Goal: Task Accomplishment & Management: Manage account settings

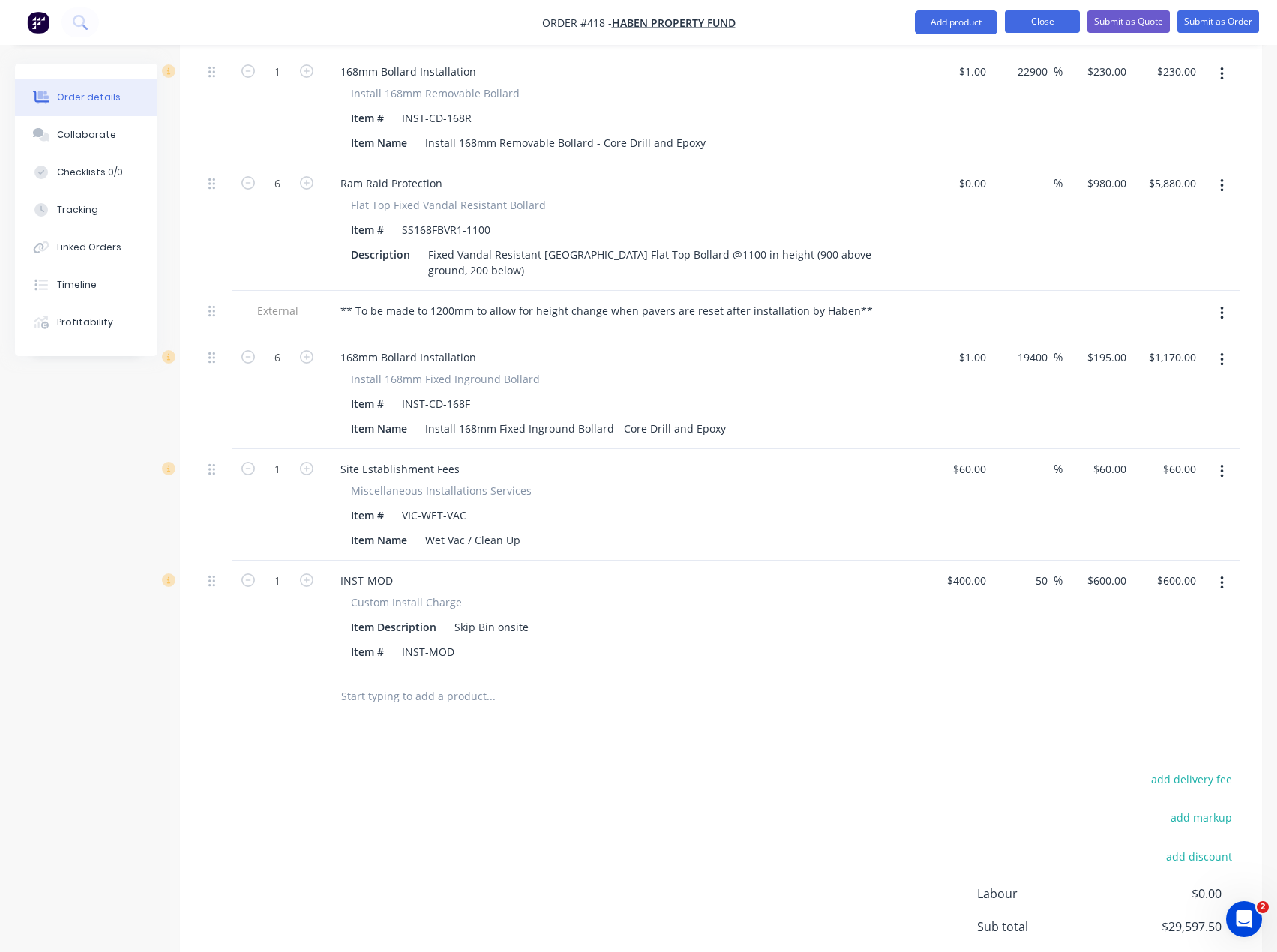
click at [1030, 25] on button "Close" at bounding box center [1043, 21] width 75 height 22
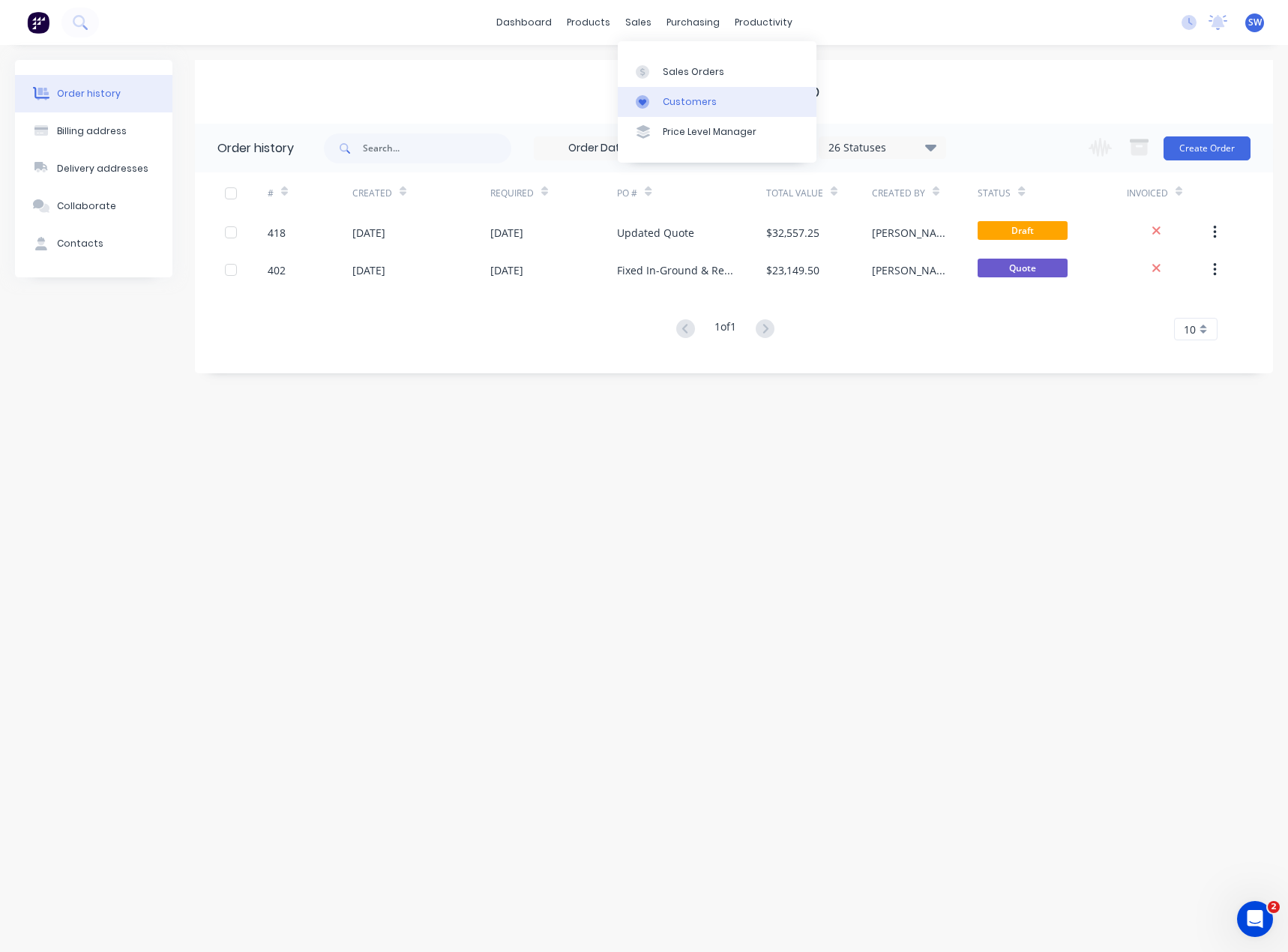
click at [668, 94] on link "Customers" at bounding box center [717, 101] width 199 height 30
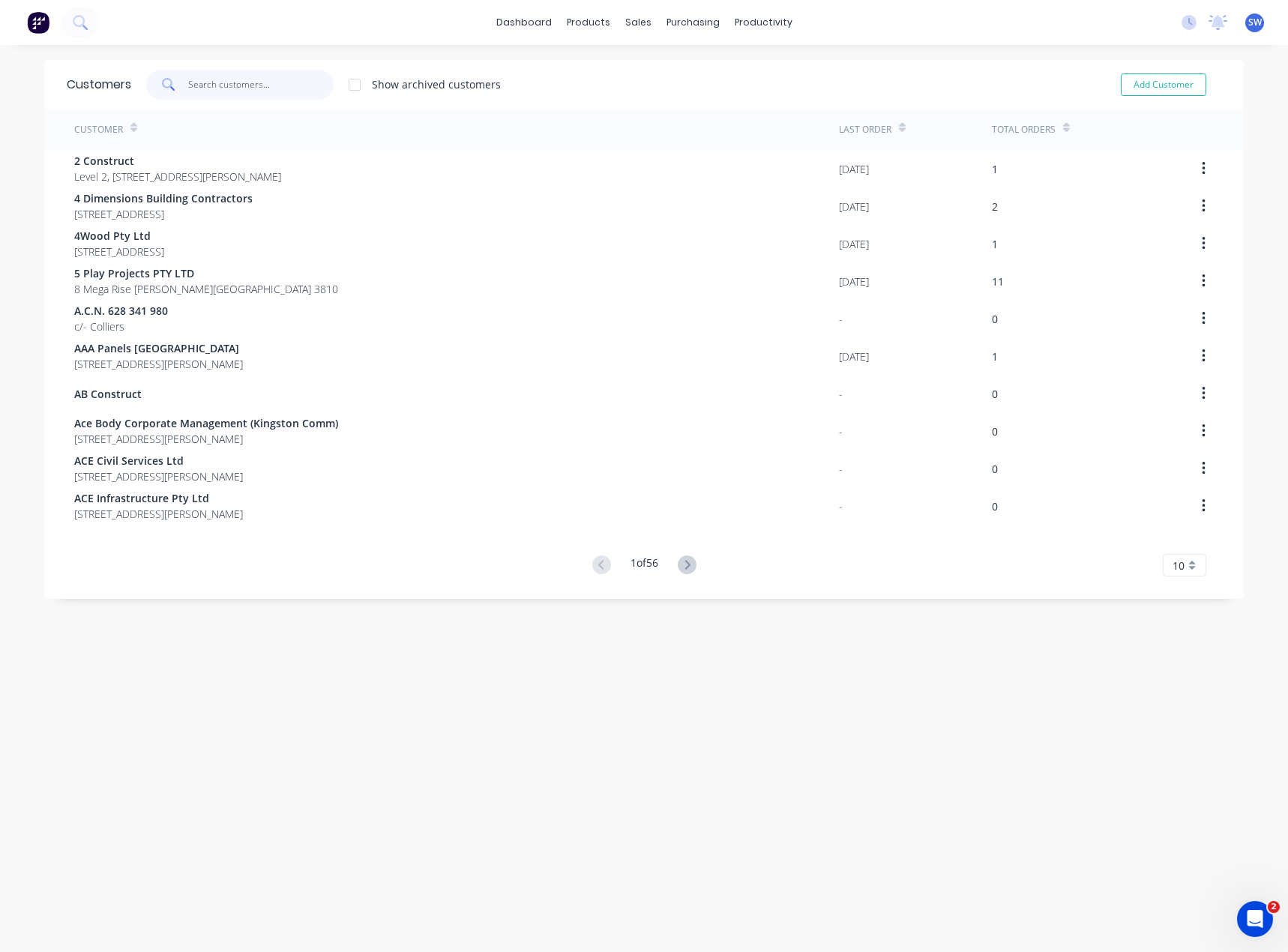
click at [275, 83] on input "text" at bounding box center [261, 84] width 146 height 30
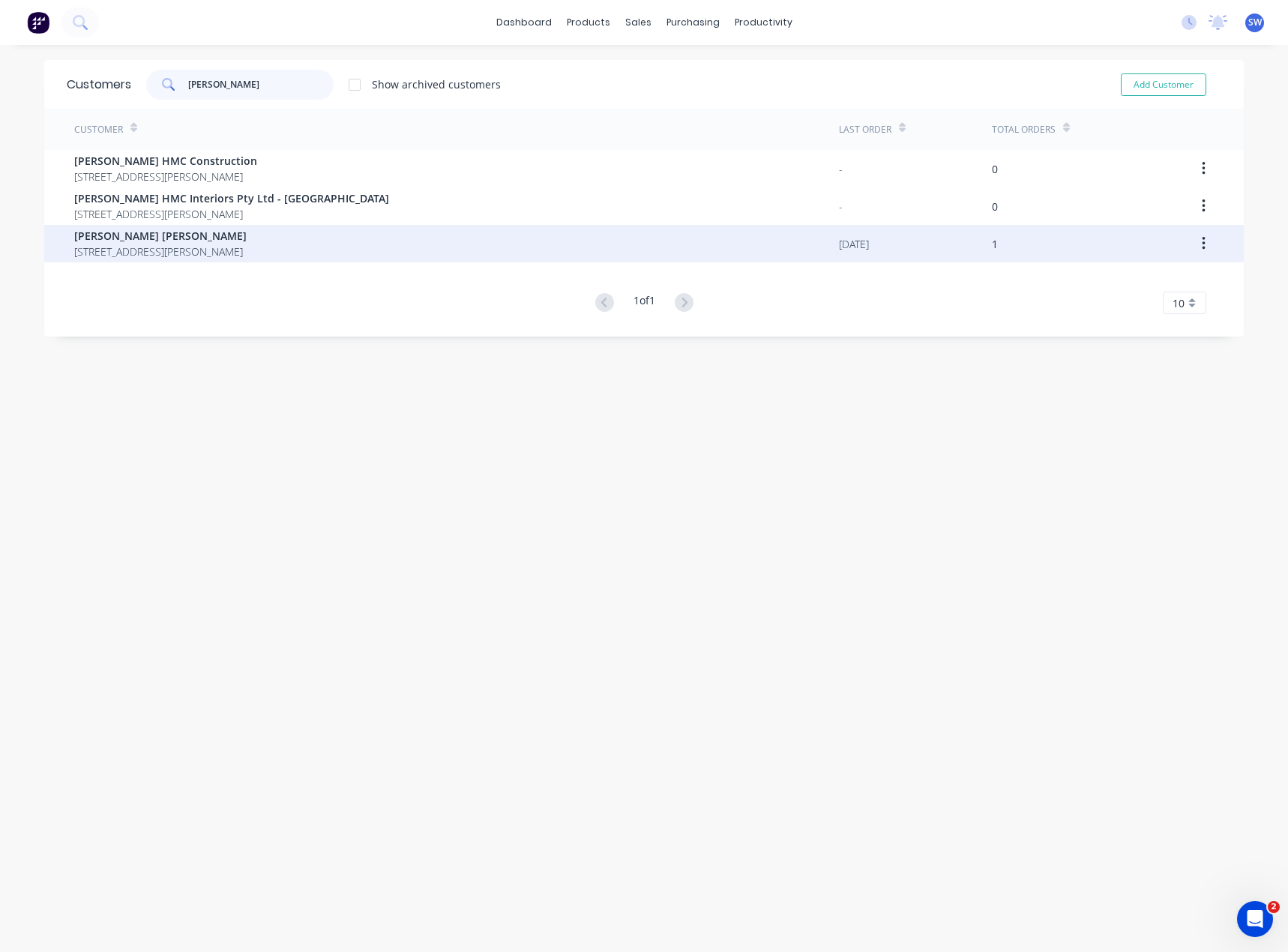
type input "[PERSON_NAME]"
click at [170, 243] on span "[PERSON_NAME] [PERSON_NAME]" at bounding box center [160, 236] width 172 height 15
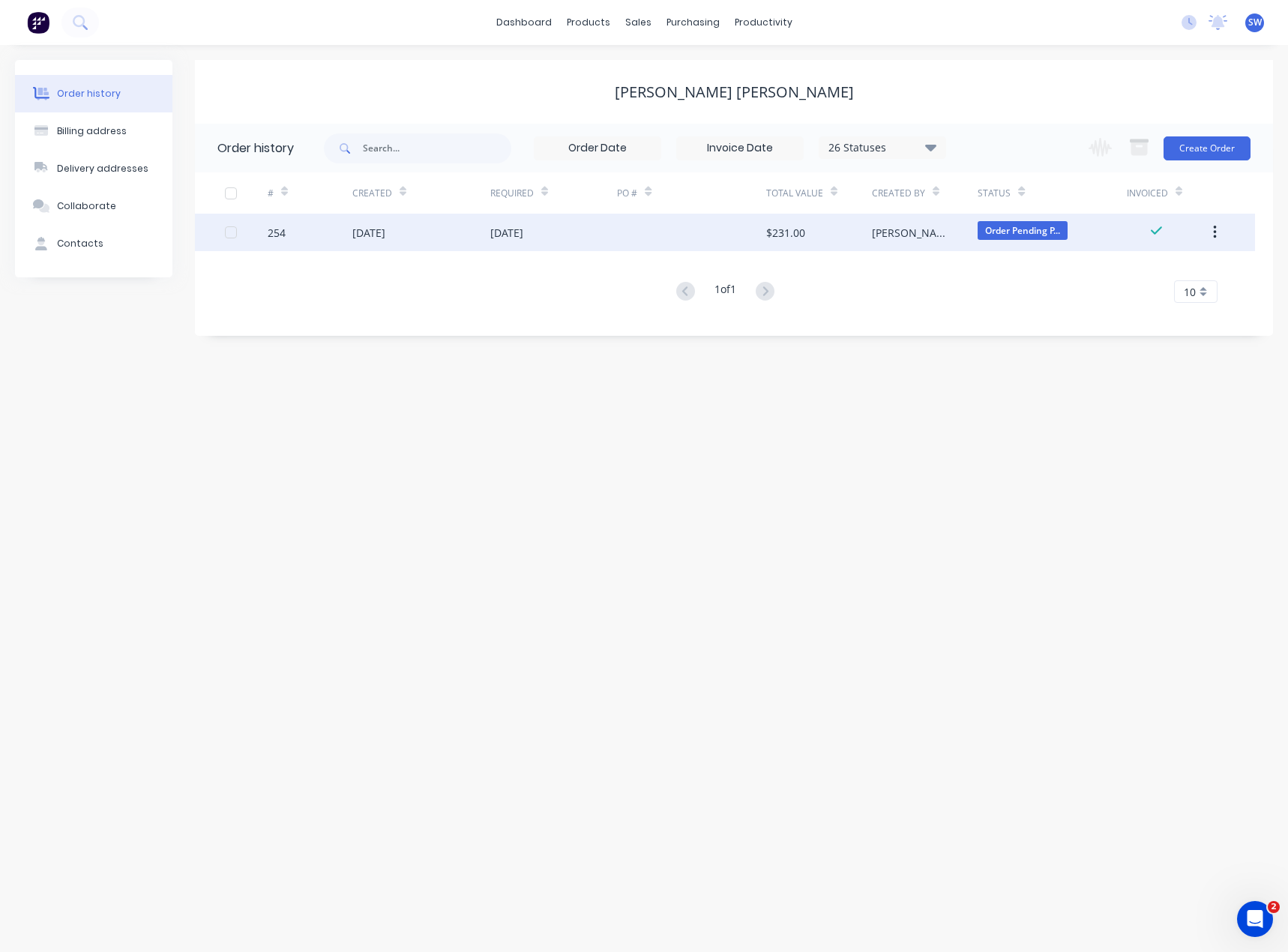
click at [620, 233] on div at bounding box center [691, 232] width 149 height 38
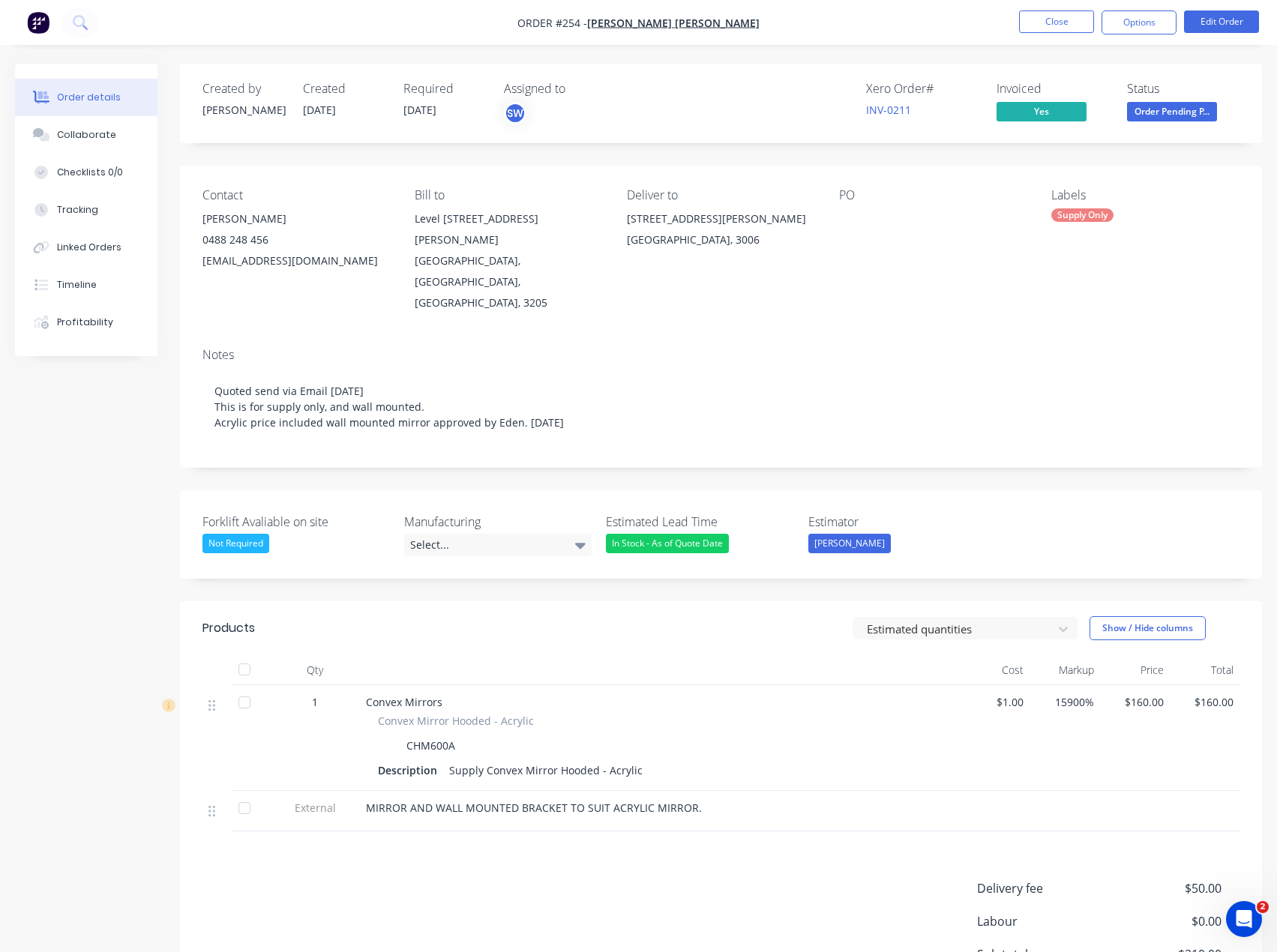
click at [590, 605] on header "Products Estimated quantities Show / Hide columns" at bounding box center [720, 628] width 1082 height 54
click at [65, 140] on div "Collaborate" at bounding box center [86, 135] width 59 height 14
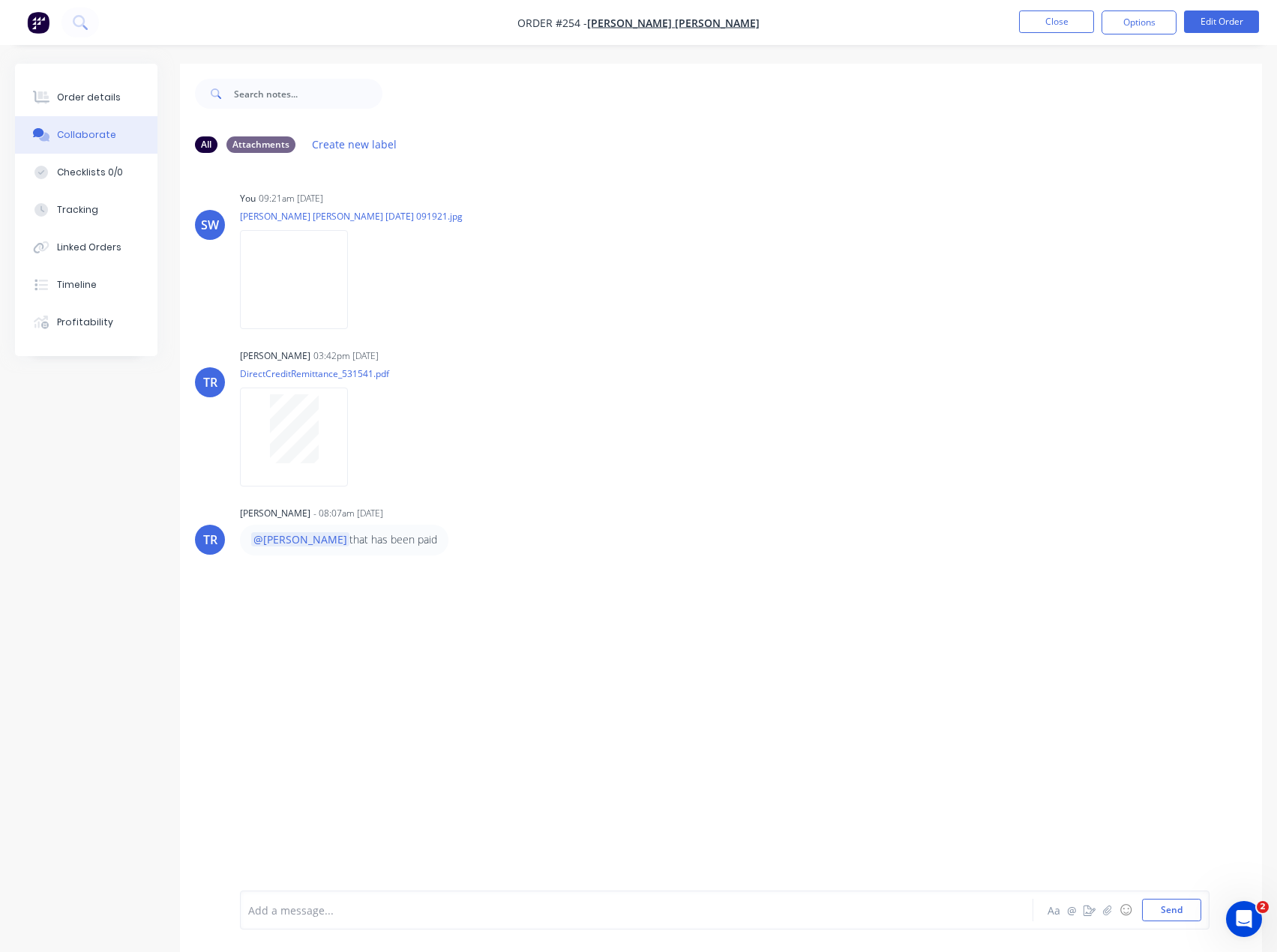
click at [334, 906] on div at bounding box center [606, 910] width 714 height 15
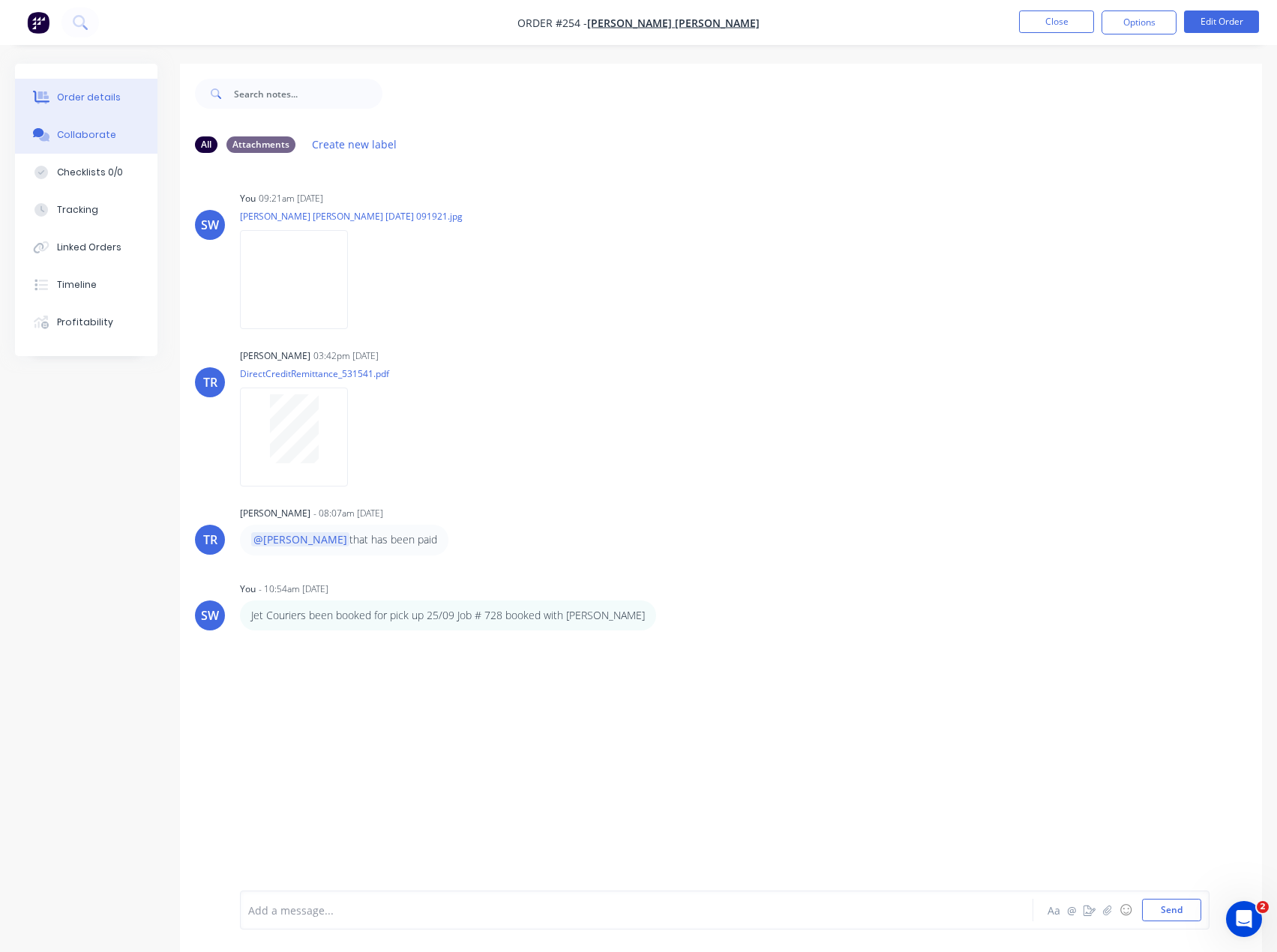
click at [62, 99] on div "Order details" at bounding box center [89, 98] width 64 height 14
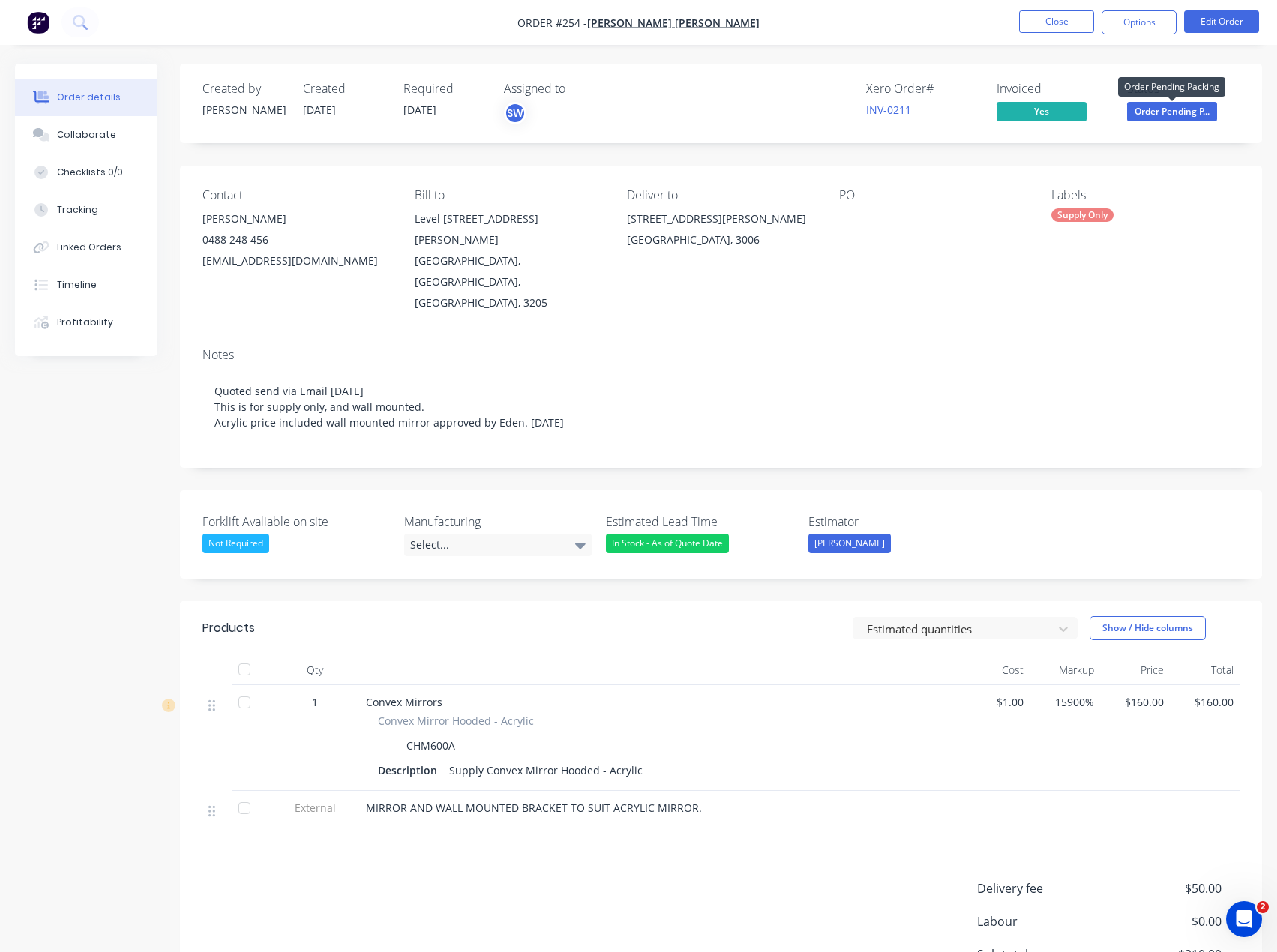
click at [1188, 112] on span "Order Pending P..." at bounding box center [1172, 111] width 90 height 18
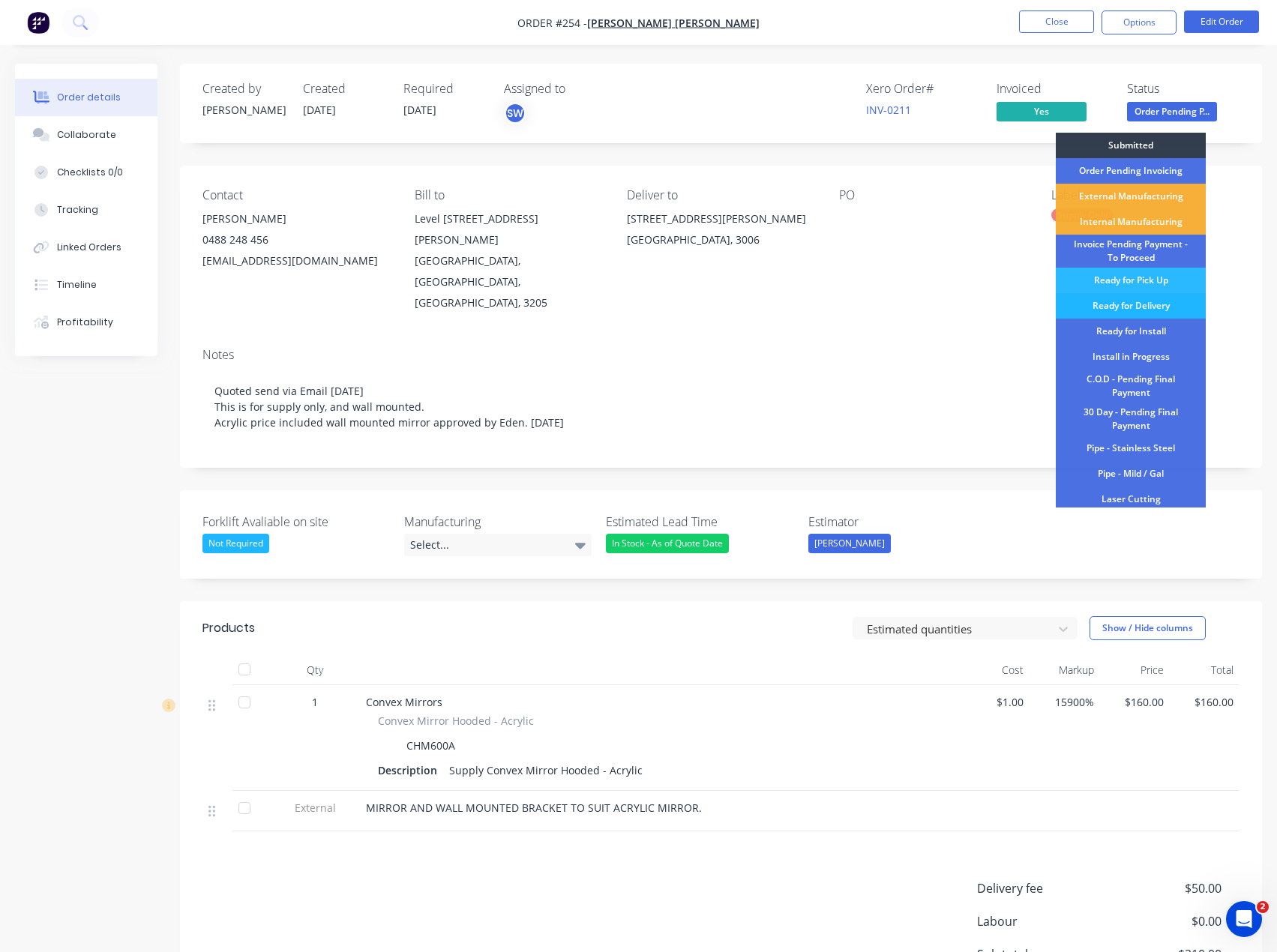
click at [1177, 304] on div "Ready for Delivery" at bounding box center [1130, 305] width 150 height 25
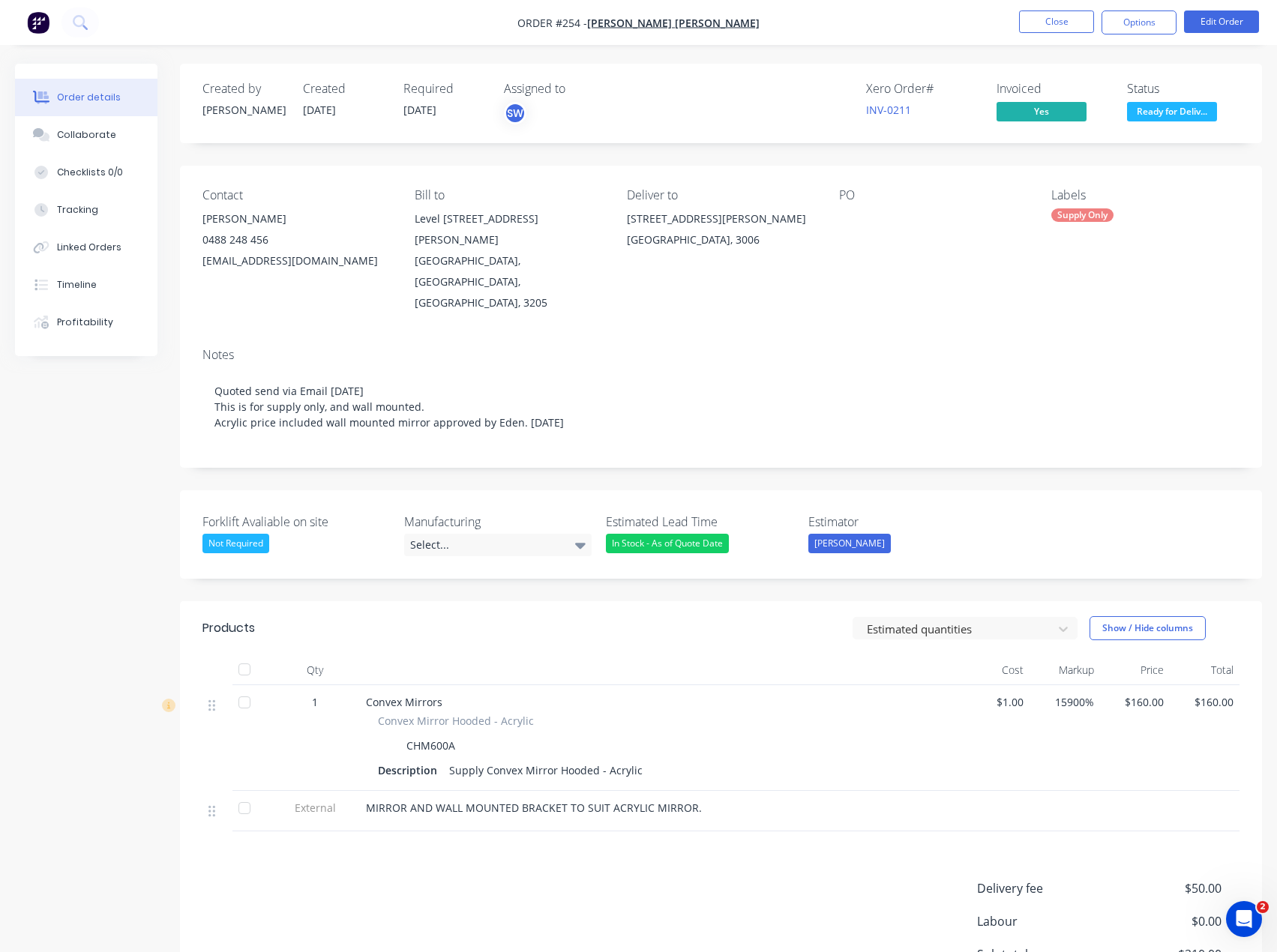
click at [1230, 102] on div "Status Ready for Deliv..." at bounding box center [1183, 103] width 112 height 43
click at [946, 22] on nav "Order #254 - [PERSON_NAME] Brown Close Options Edit Order" at bounding box center [638, 22] width 1277 height 45
click at [1029, 17] on button "Close" at bounding box center [1057, 21] width 75 height 22
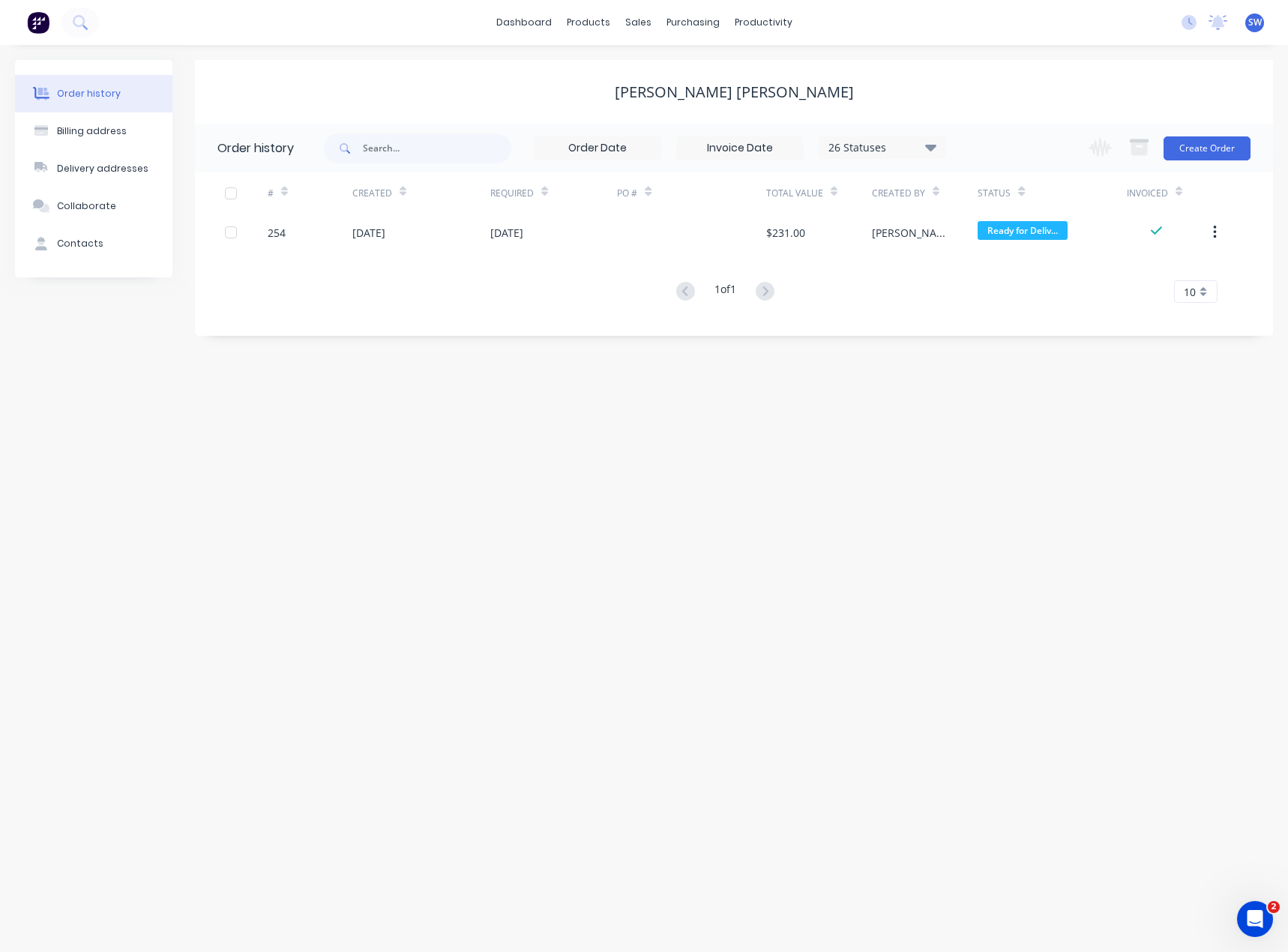
click at [717, 461] on div "Order history Billing address Delivery addresses Collaborate Contacts [PERSON_N…" at bounding box center [644, 499] width 1288 height 908
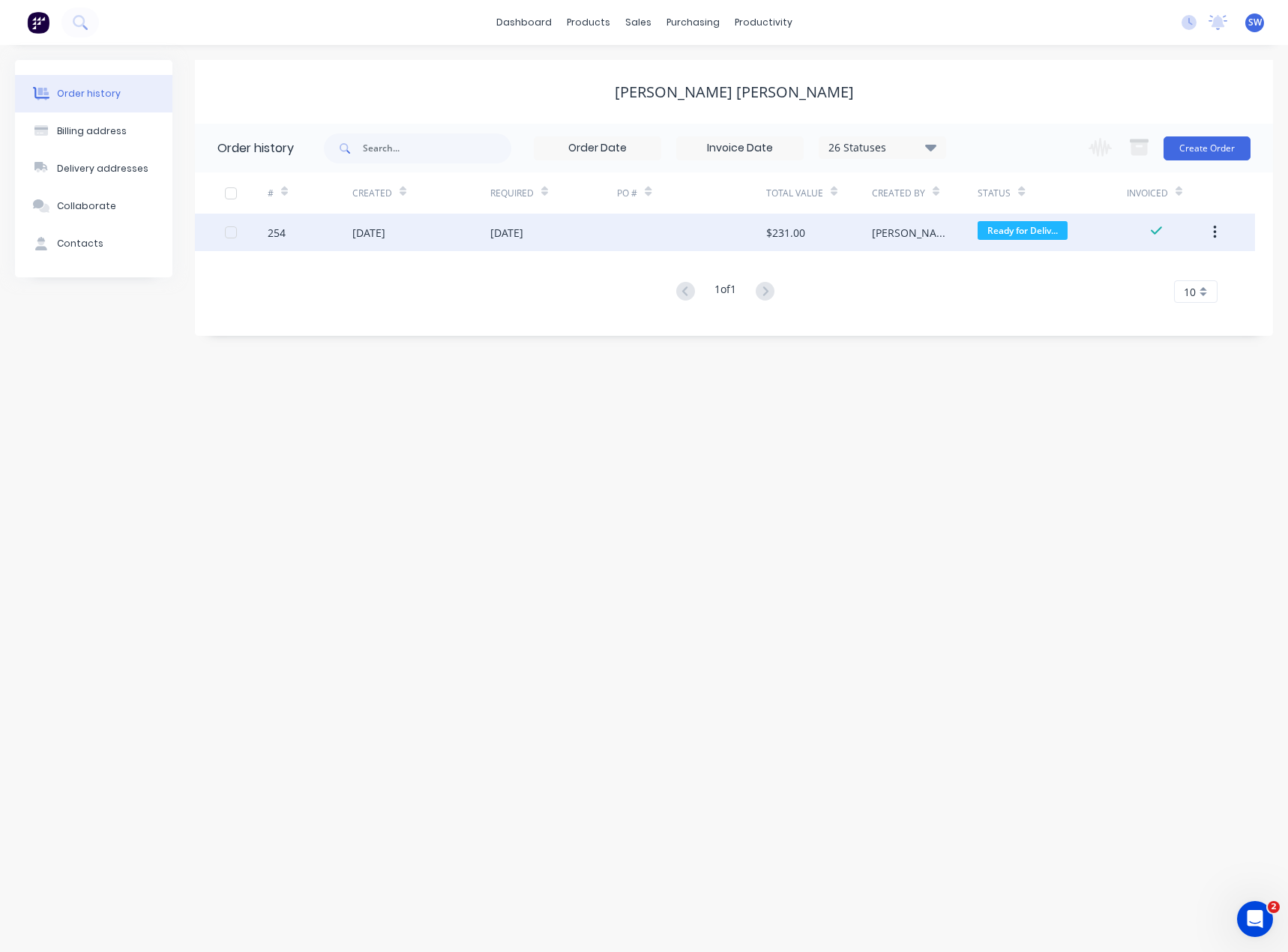
click at [623, 232] on div at bounding box center [691, 232] width 149 height 38
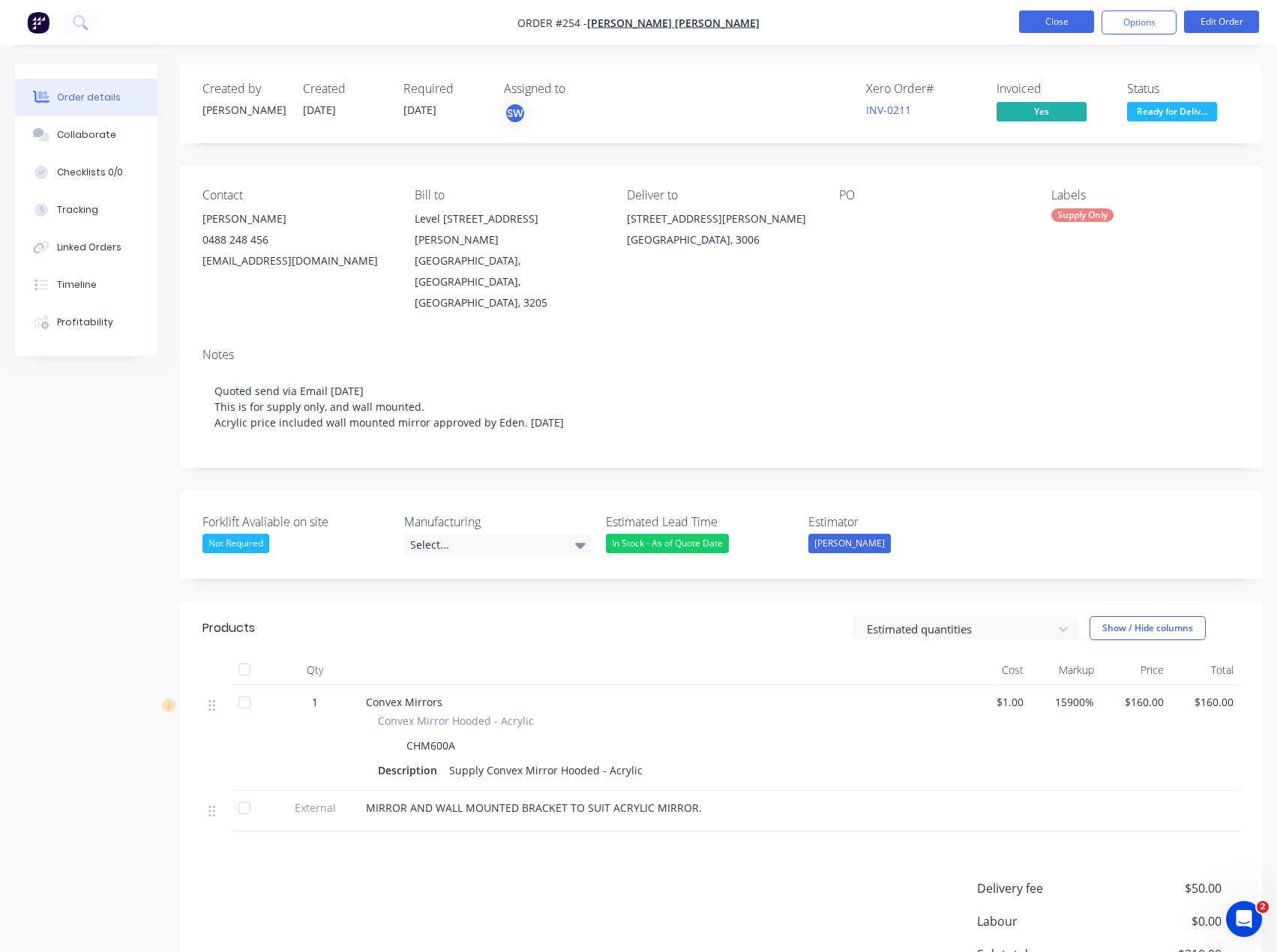
click at [1071, 28] on button "Close" at bounding box center [1057, 21] width 75 height 22
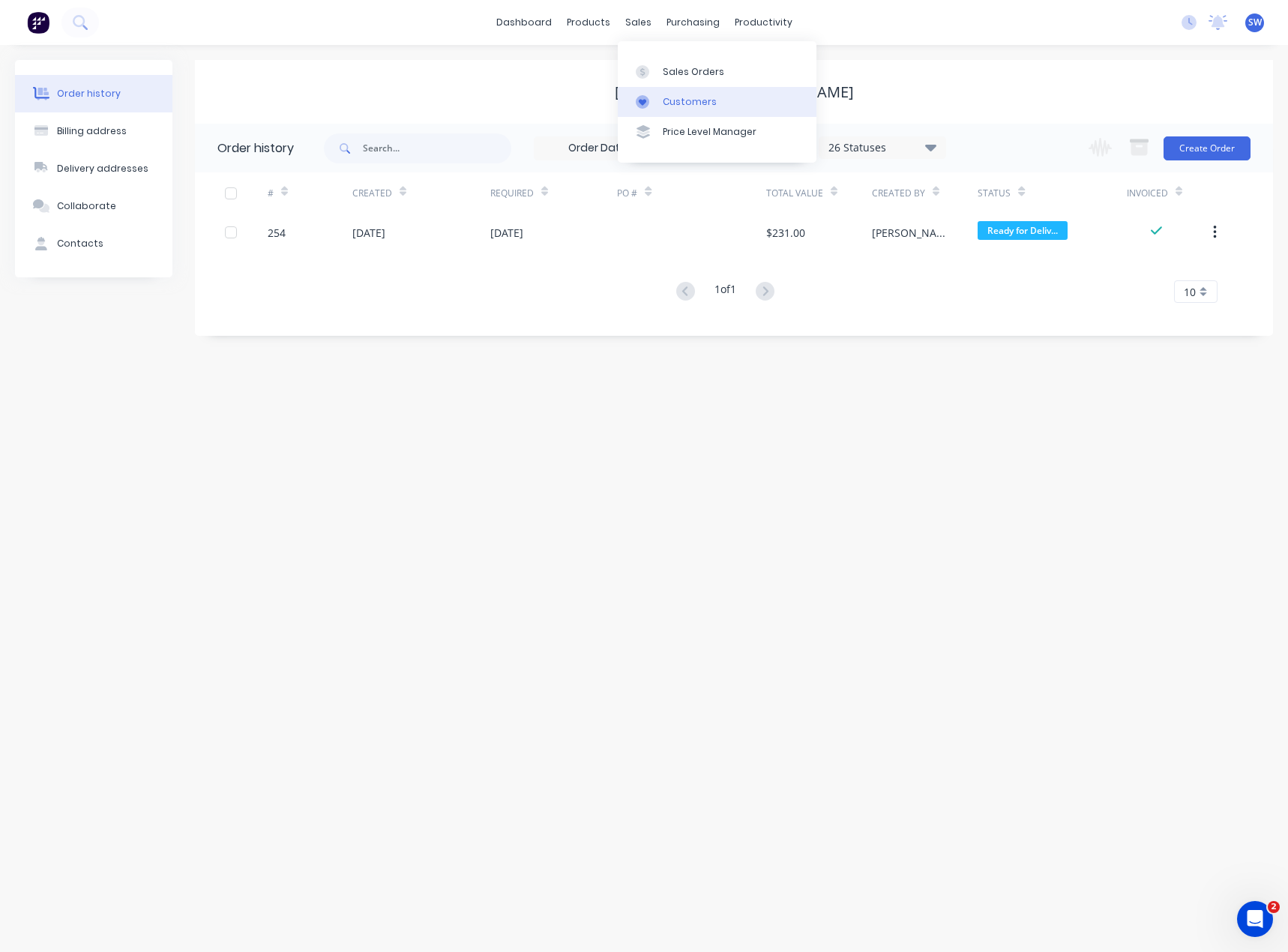
click at [663, 104] on div "Customers" at bounding box center [690, 102] width 54 height 14
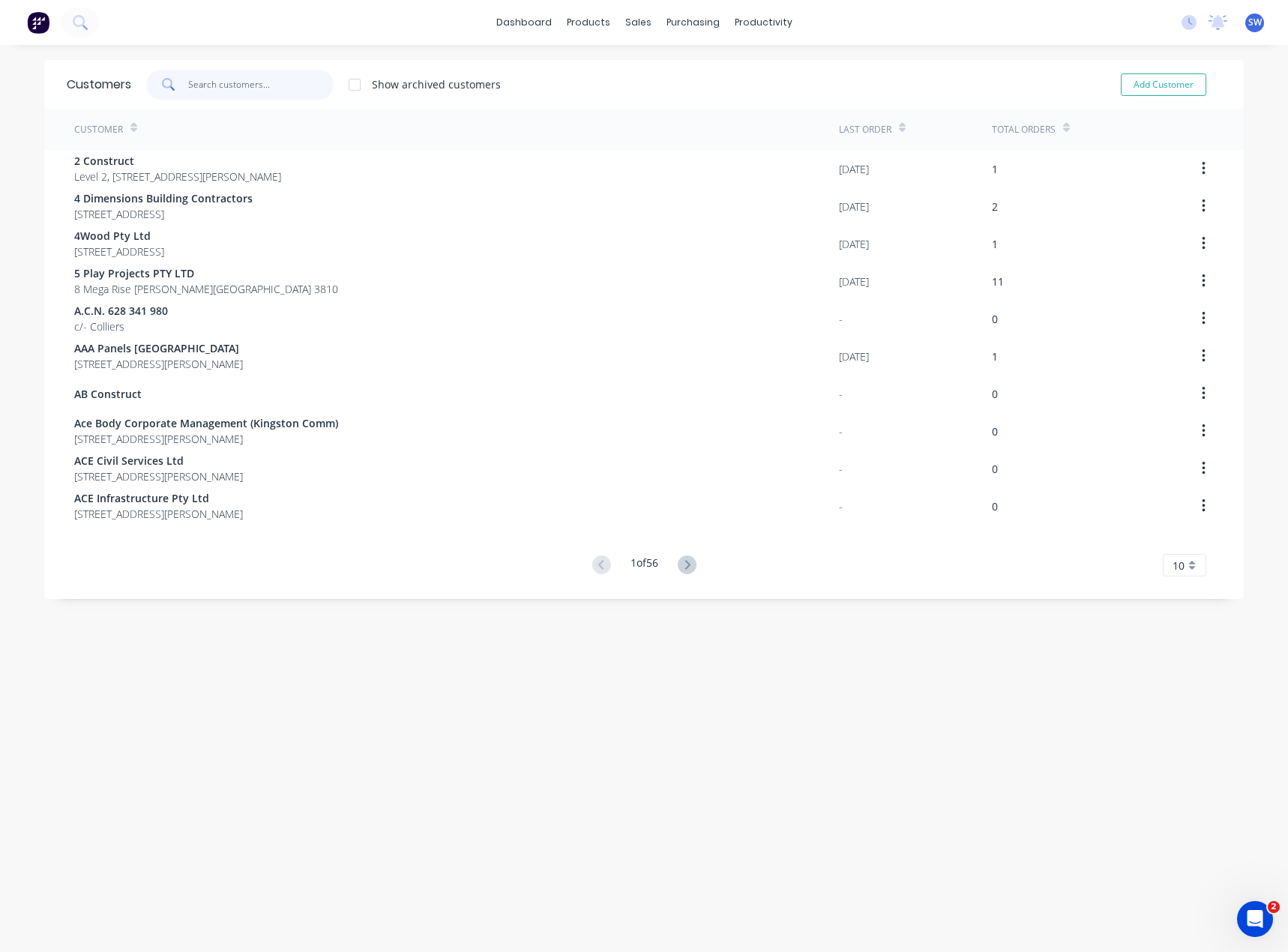
click at [222, 88] on input "text" at bounding box center [261, 84] width 146 height 30
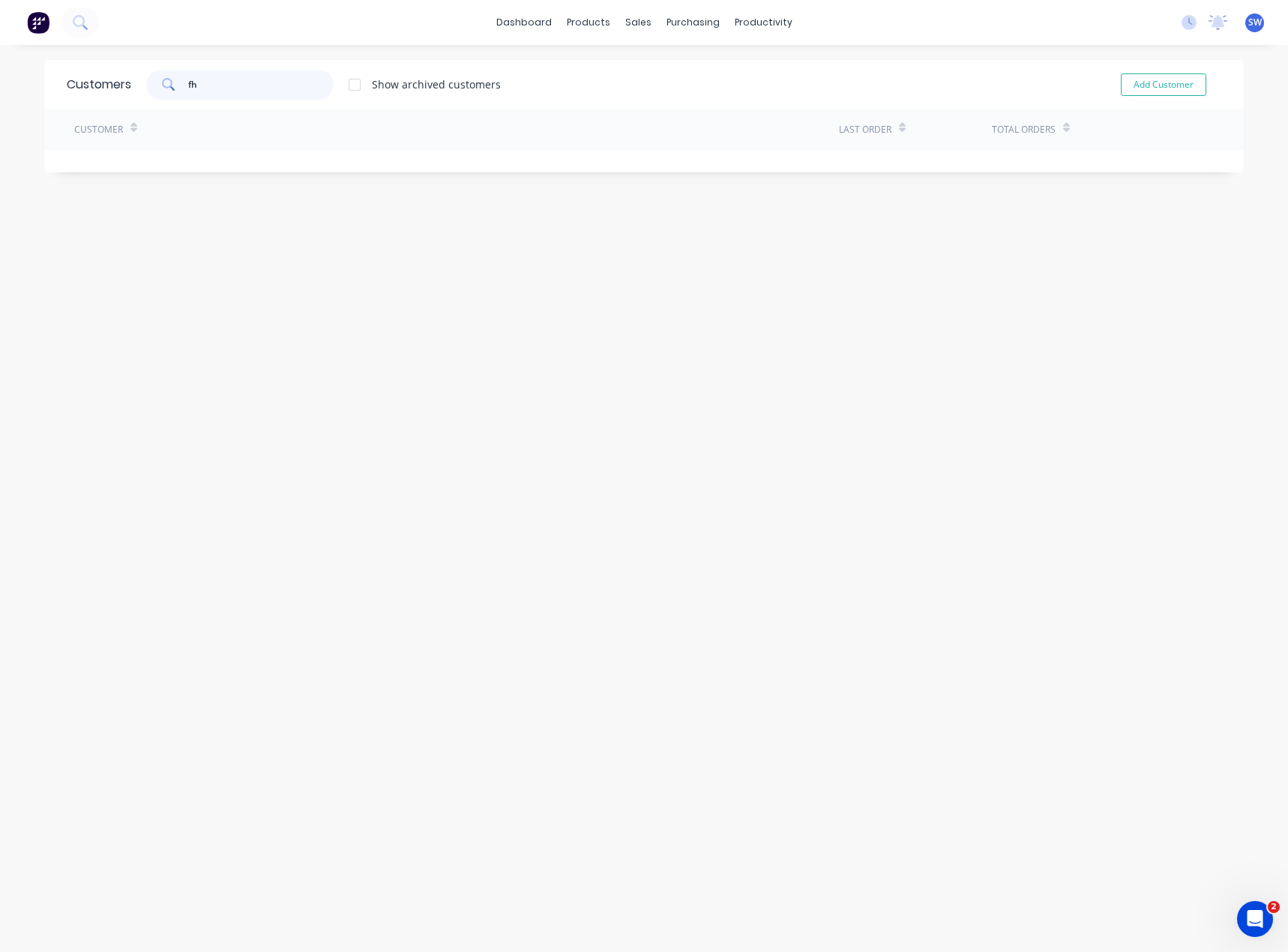
type input "f"
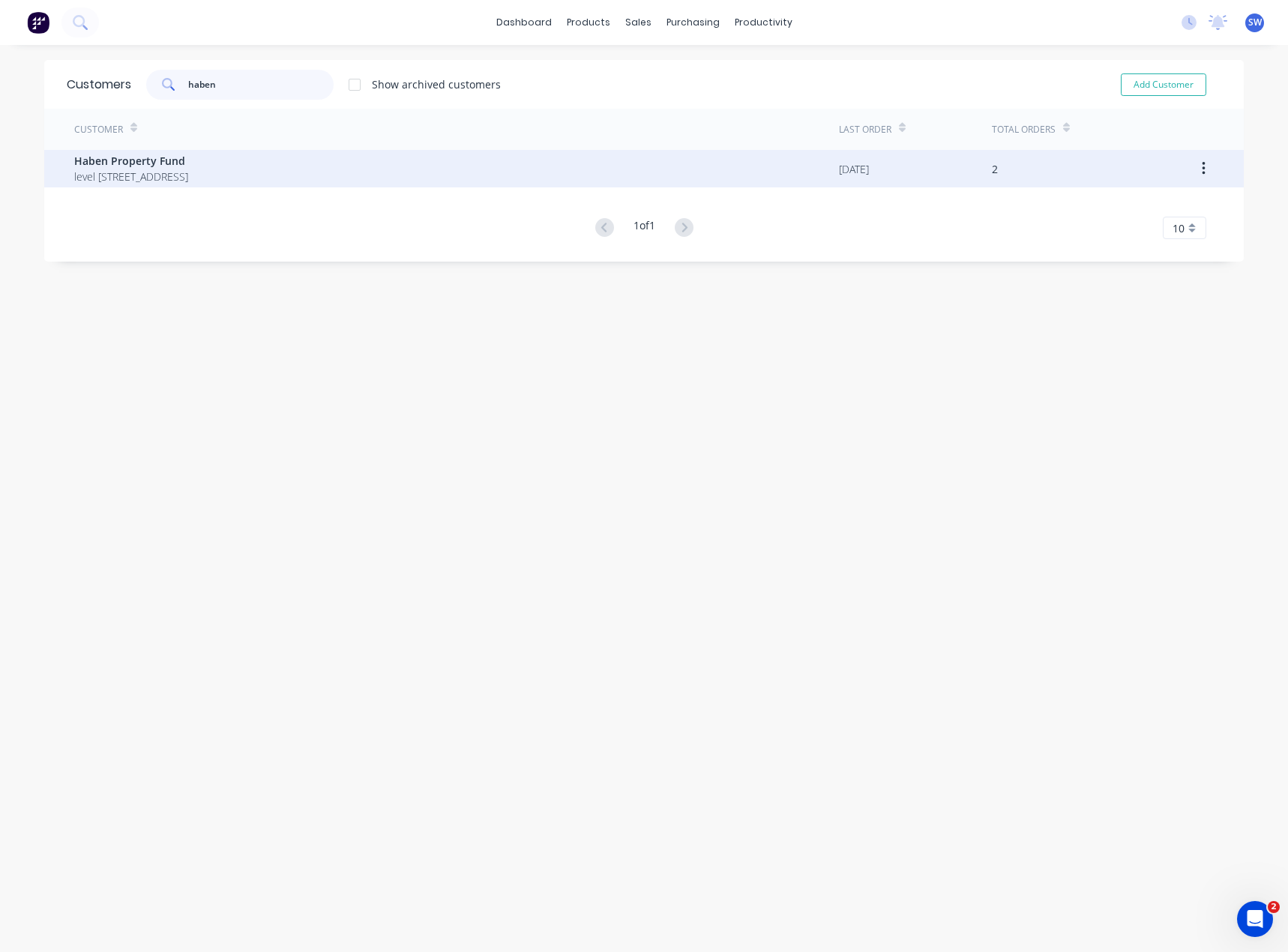
type input "haben"
click at [156, 172] on span "level [STREET_ADDRESS]" at bounding box center [131, 177] width 114 height 15
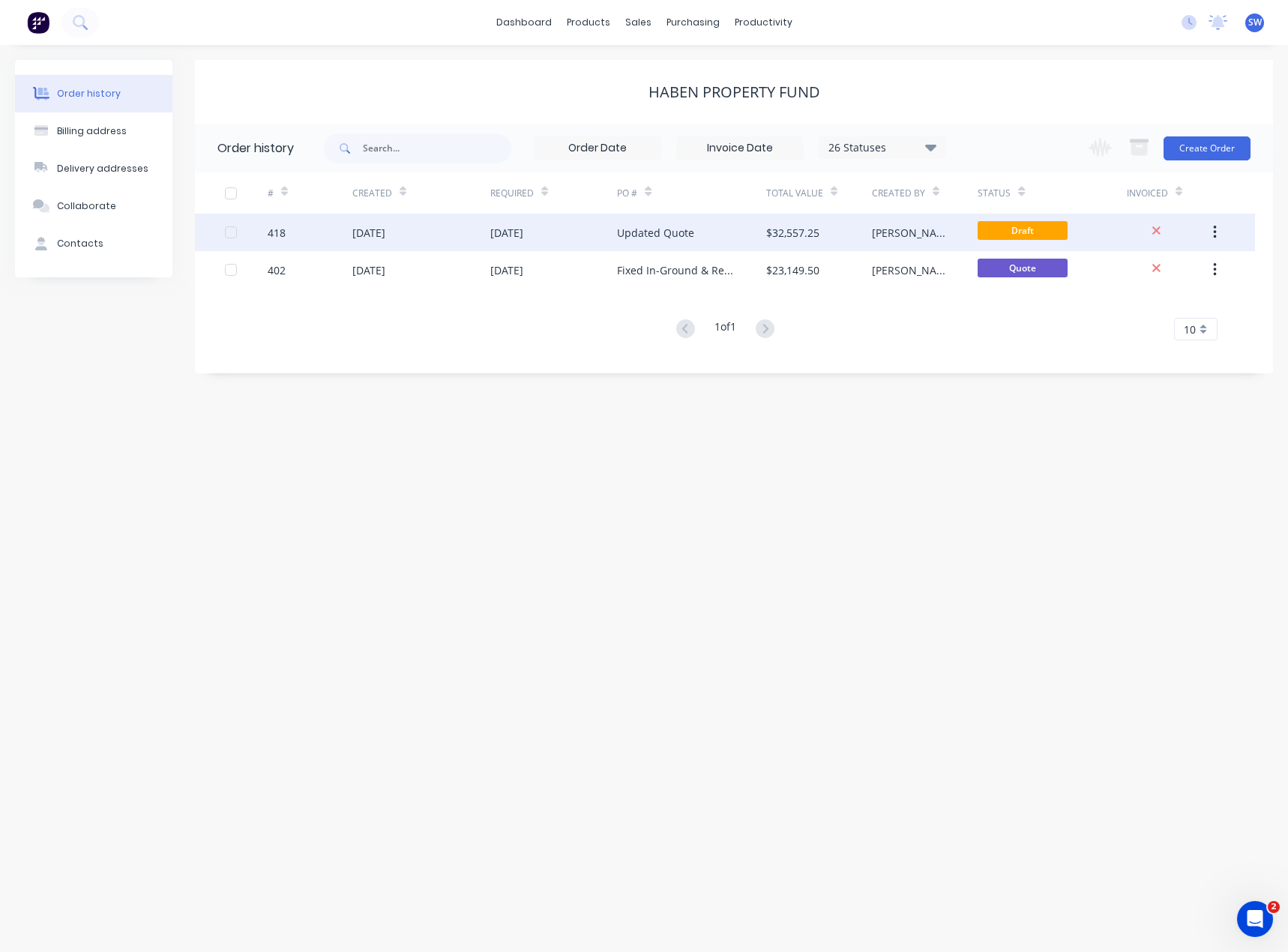
click at [644, 229] on div "Updated Quote" at bounding box center [655, 233] width 77 height 15
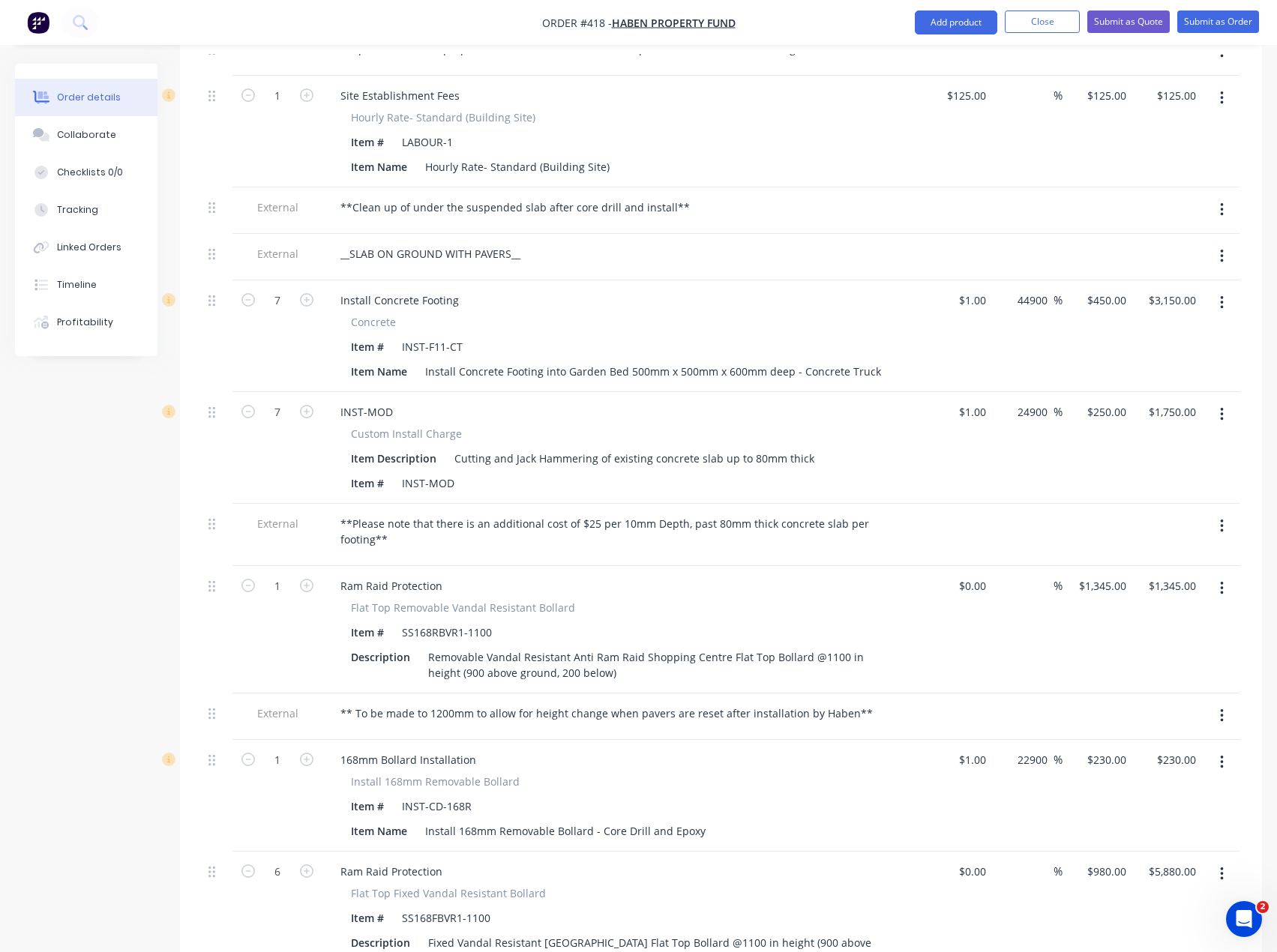
scroll to position [2099, 0]
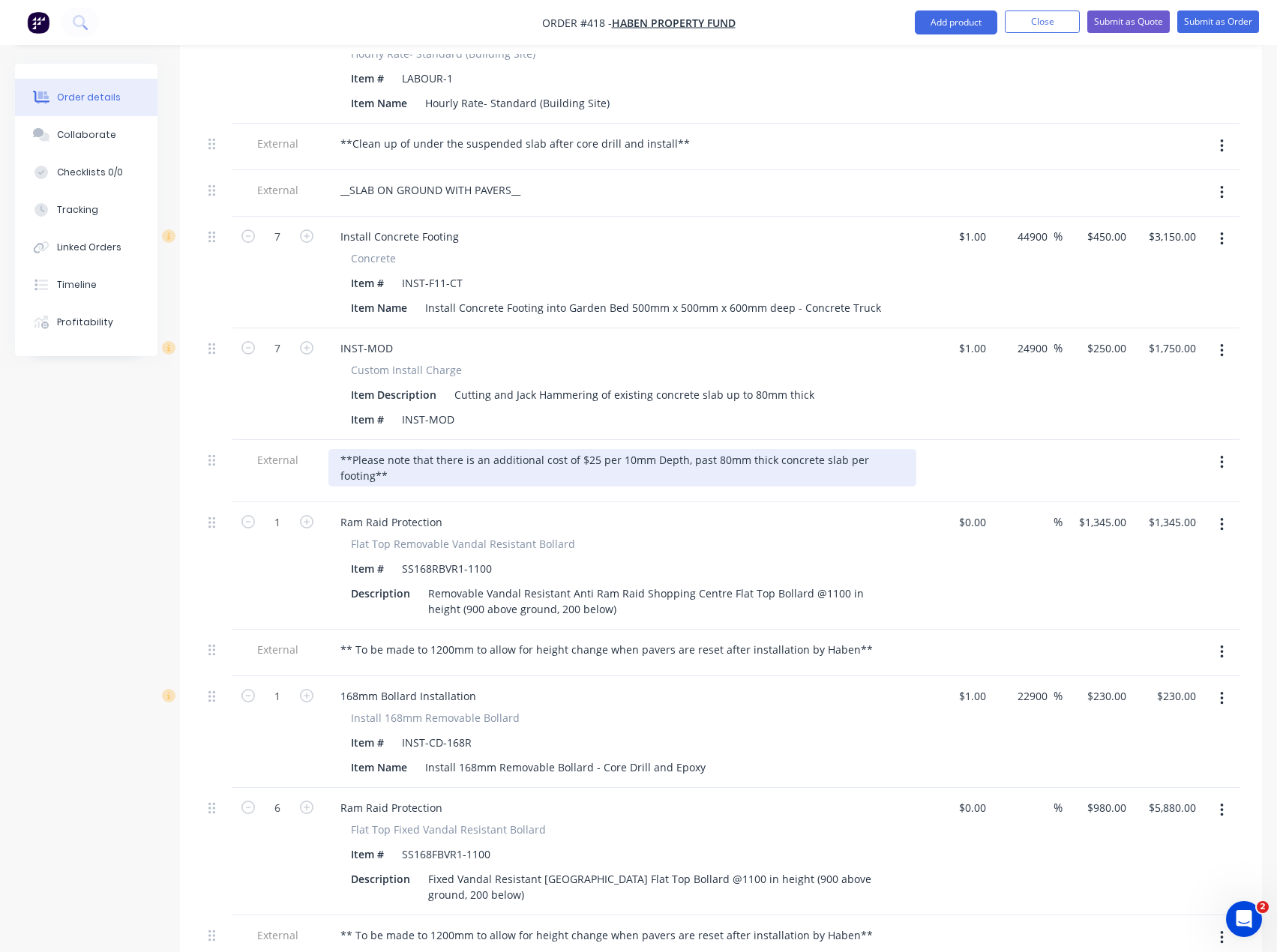
click at [737, 449] on div "**Please note that there is an additional cost of $25 per 10mm Depth, past 80mm…" at bounding box center [623, 468] width 588 height 38
click at [852, 449] on div "**Please note that there is an additional cost of $25 per 10mm Depth, past 80mm…" at bounding box center [623, 468] width 588 height 38
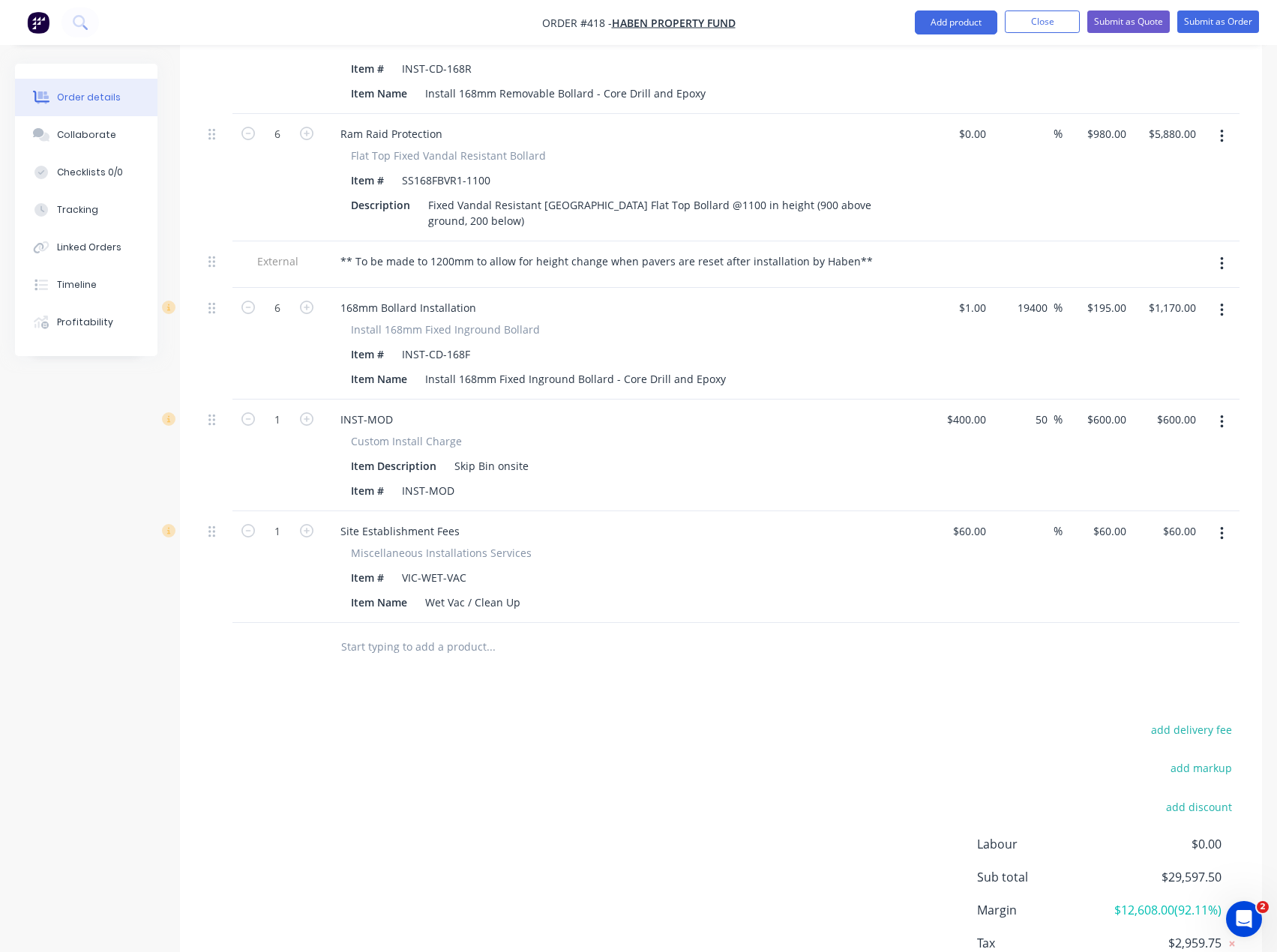
scroll to position [2774, 0]
click at [734, 766] on div "add delivery fee add markup add discount Labour $0.00 Sub total $29,597.50 Marg…" at bounding box center [720, 863] width 1037 height 289
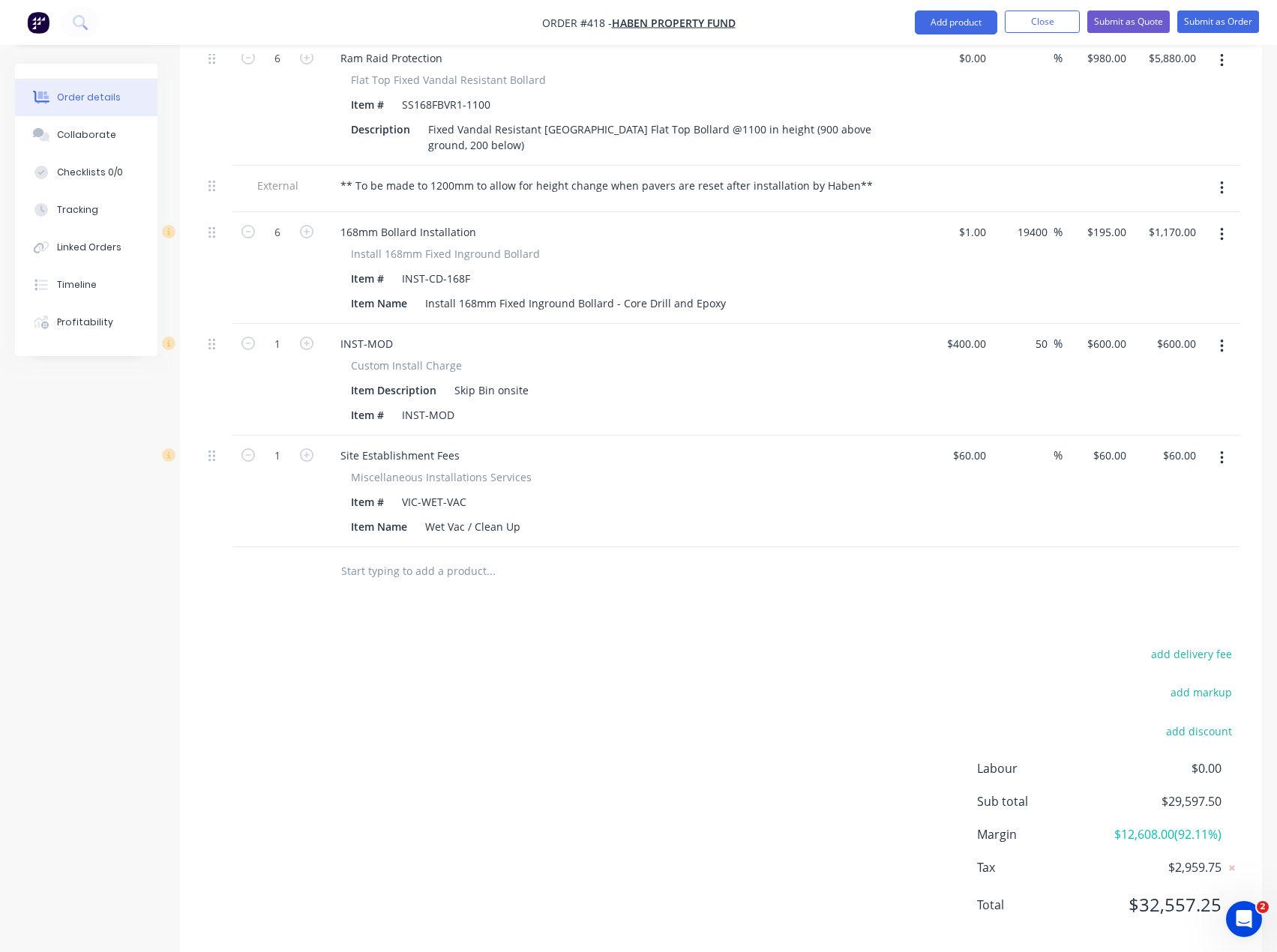
click at [636, 703] on div "add delivery fee add markup add discount Labour $0.00 Sub total $29,597.50 Marg…" at bounding box center [720, 788] width 1037 height 289
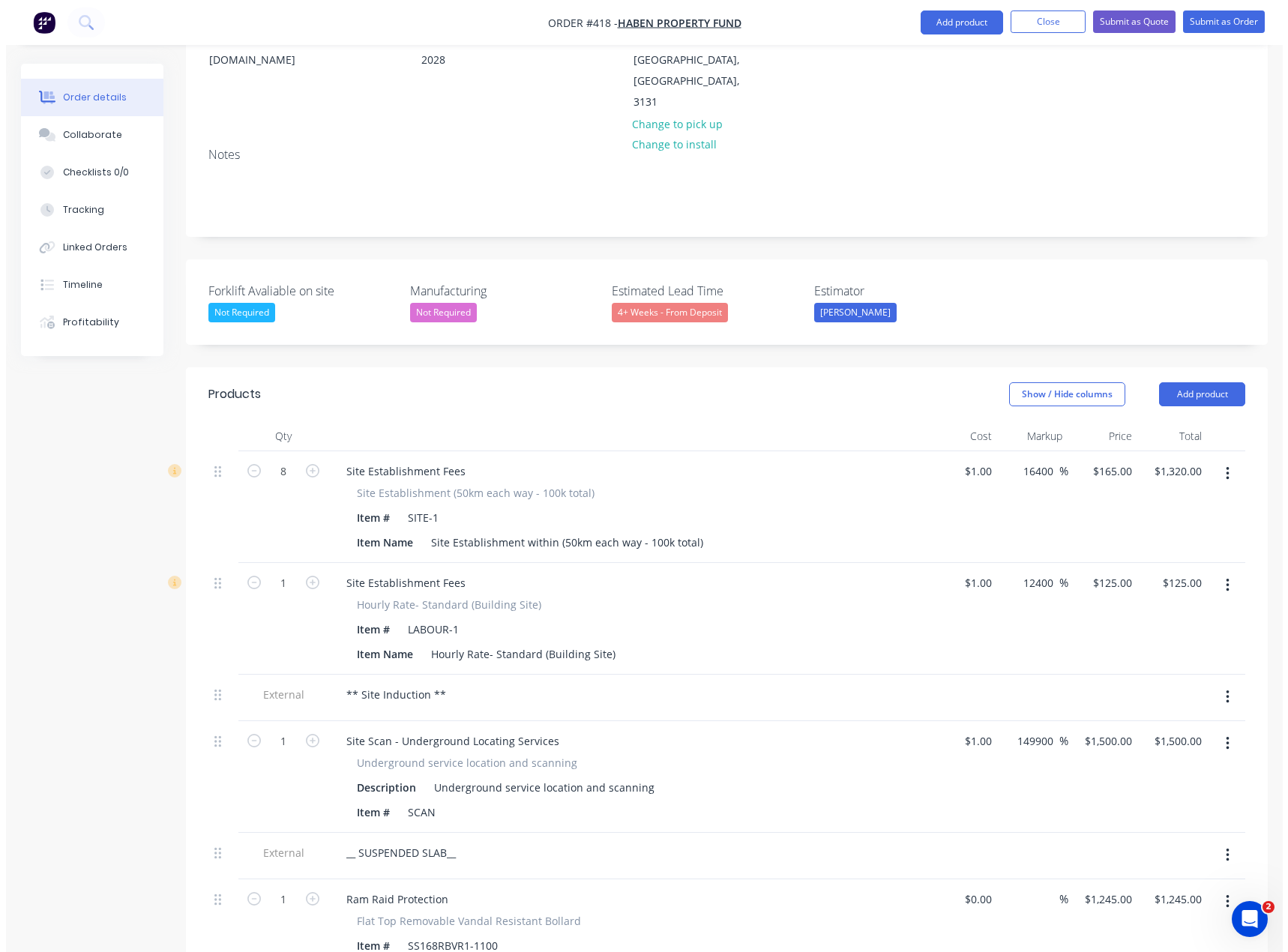
scroll to position [0, 0]
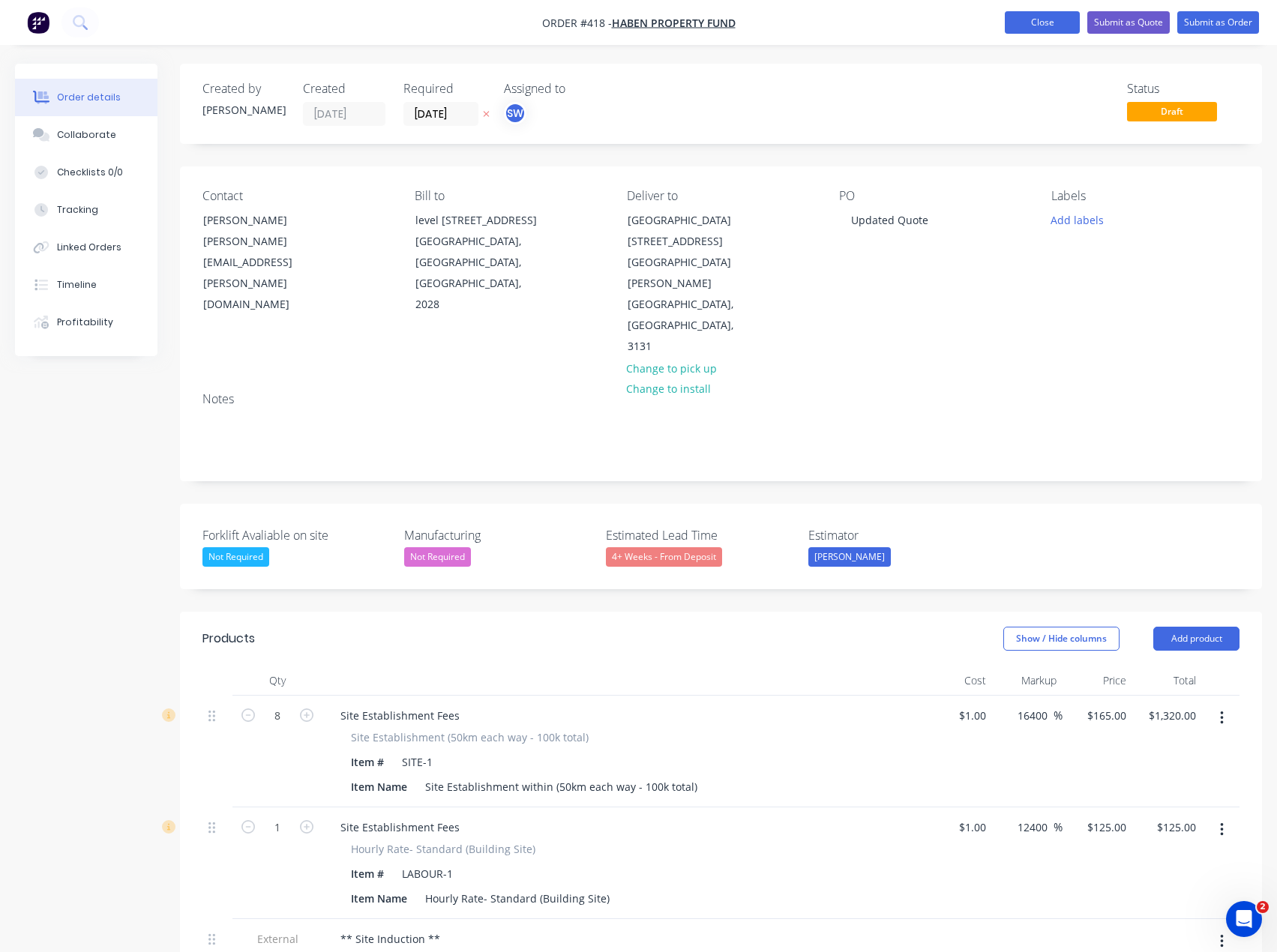
click at [1058, 25] on button "Close" at bounding box center [1043, 22] width 75 height 22
